Goal: Task Accomplishment & Management: Manage account settings

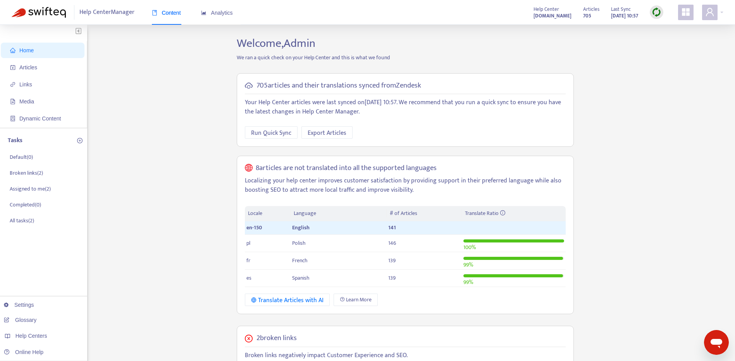
click at [642, 170] on div "Home Articles Links Media Dynamic Content Tasks Default ( 0 ) Broken links ( 2 …" at bounding box center [368, 307] width 712 height 543
click at [707, 13] on icon "user" at bounding box center [709, 11] width 9 height 9
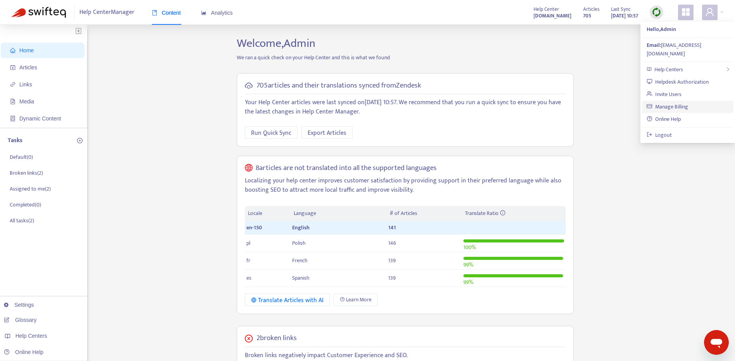
click at [688, 102] on link "Manage Billing" at bounding box center [667, 106] width 41 height 9
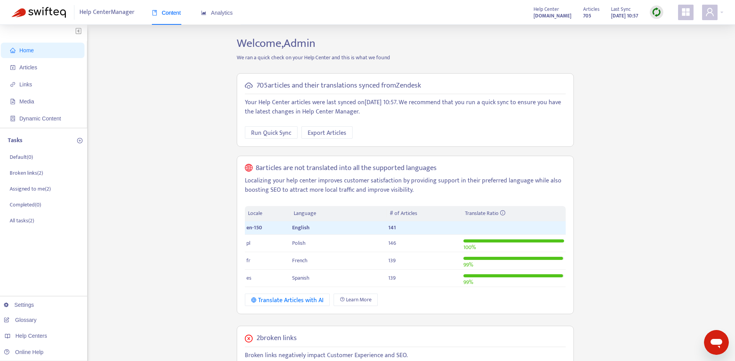
click at [689, 148] on div "Home Articles Links Media Dynamic Content Tasks Default ( 0 ) Broken links ( 2 …" at bounding box center [368, 307] width 712 height 543
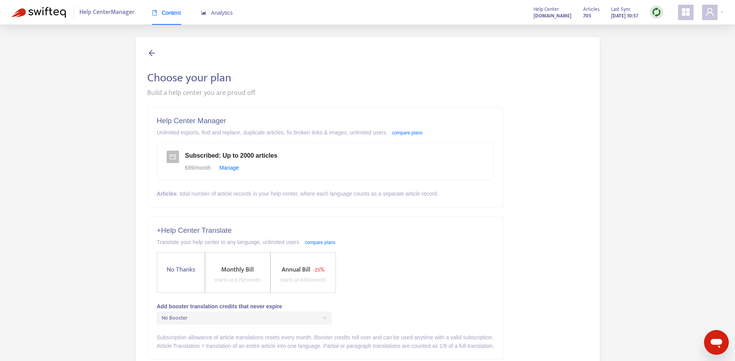
click at [725, 8] on div "Help Center Manager Content Analytics Help Center pomoc.skandynawskieuchwyty.pl…" at bounding box center [367, 12] width 735 height 25
click at [719, 12] on div at bounding box center [712, 12] width 21 height 15
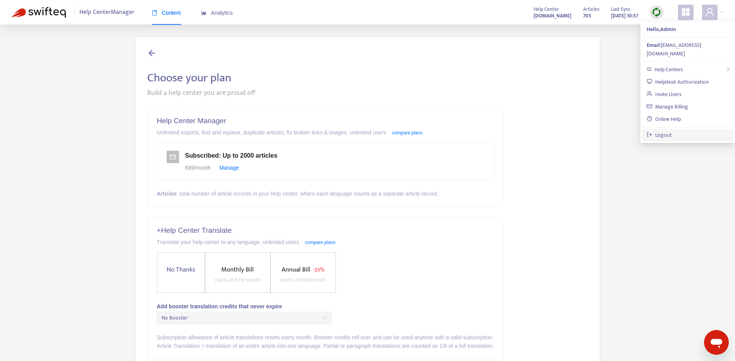
click at [672, 131] on link "Logout" at bounding box center [659, 135] width 25 height 9
